Goal: Task Accomplishment & Management: Manage account settings

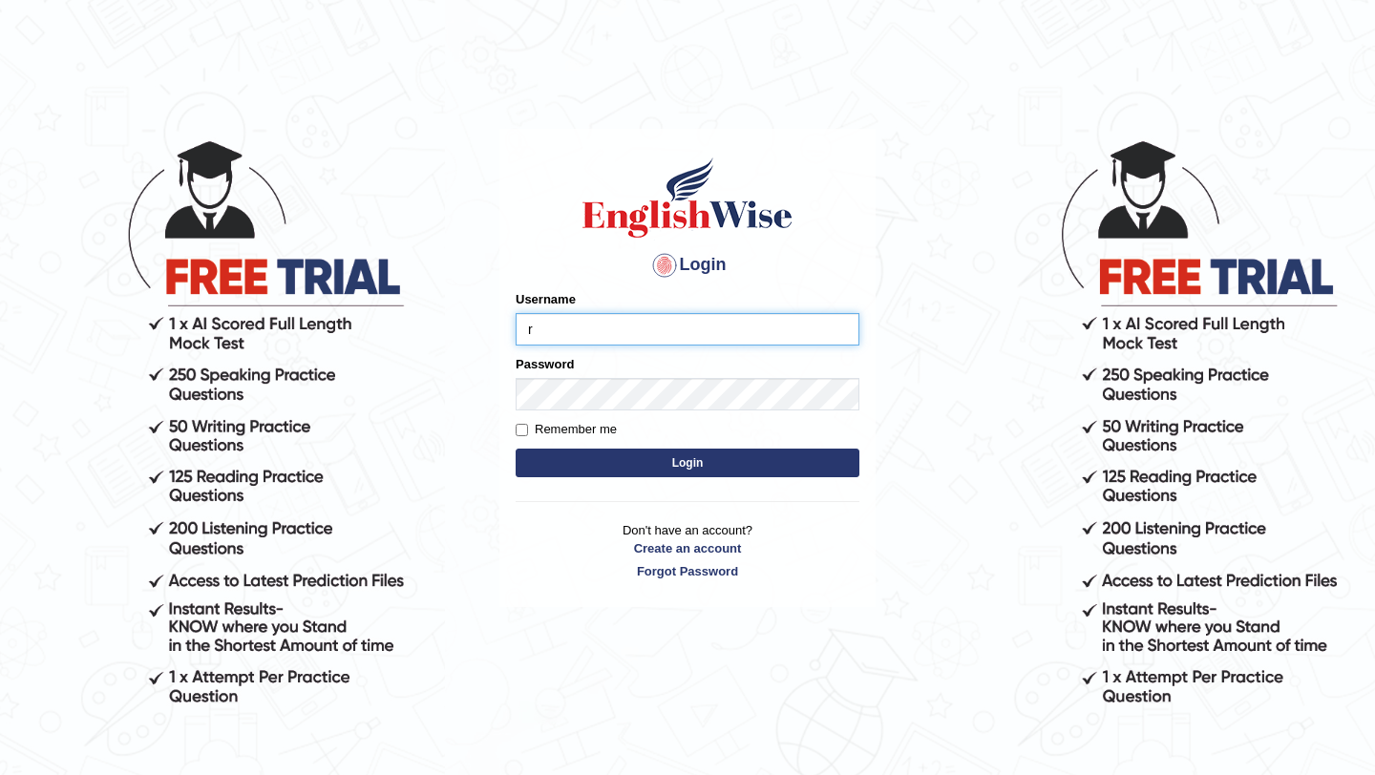
type input "r"
